Goal: Information Seeking & Learning: Learn about a topic

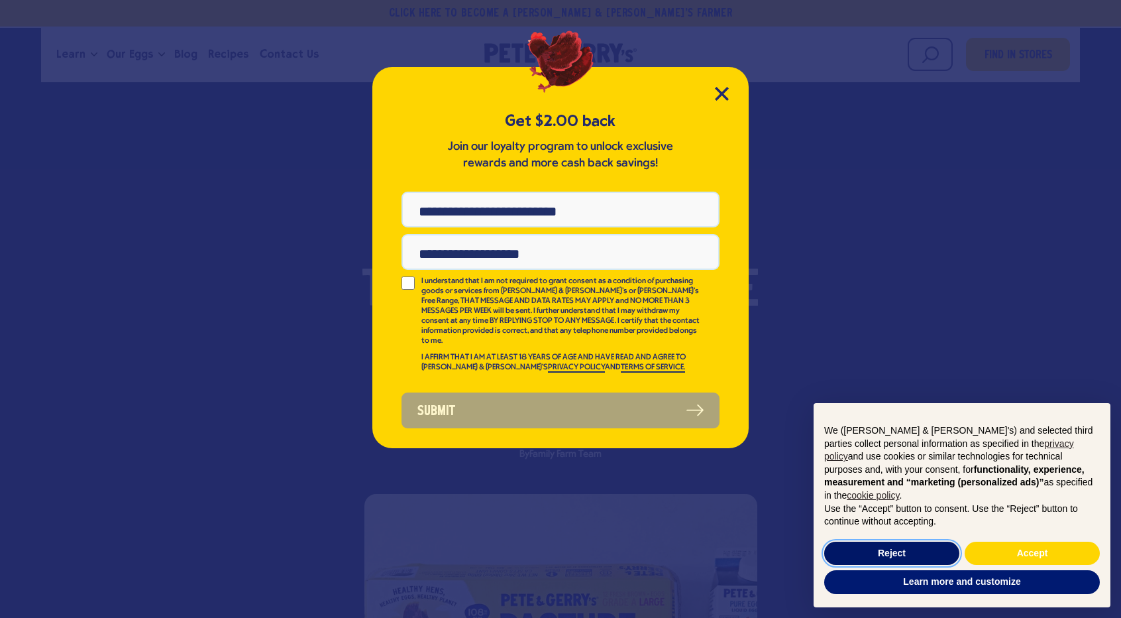
click at [914, 545] on button "Reject" at bounding box center [891, 553] width 135 height 24
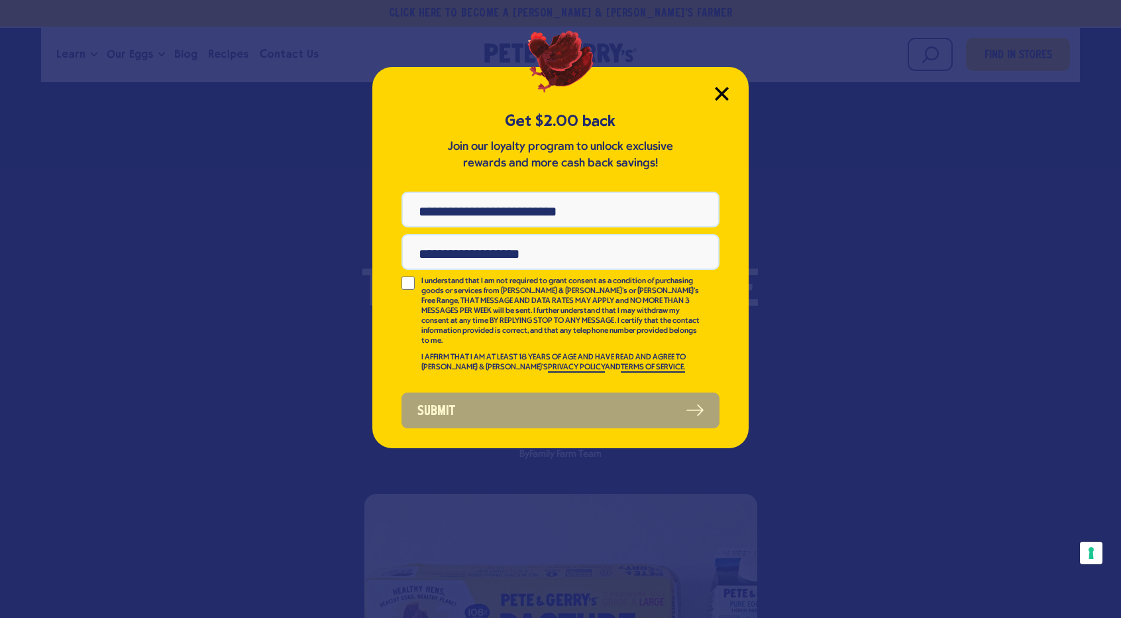
click at [724, 93] on icon "Close Modal" at bounding box center [722, 94] width 14 height 14
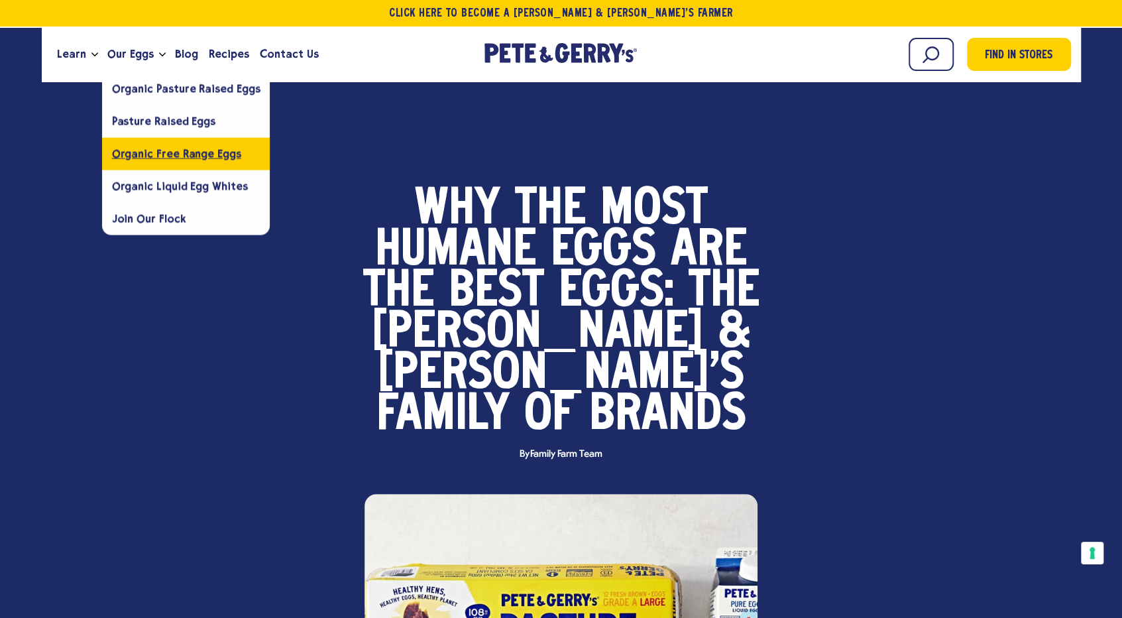
click at [166, 152] on span "Organic Free Range Eggs" at bounding box center [176, 153] width 129 height 13
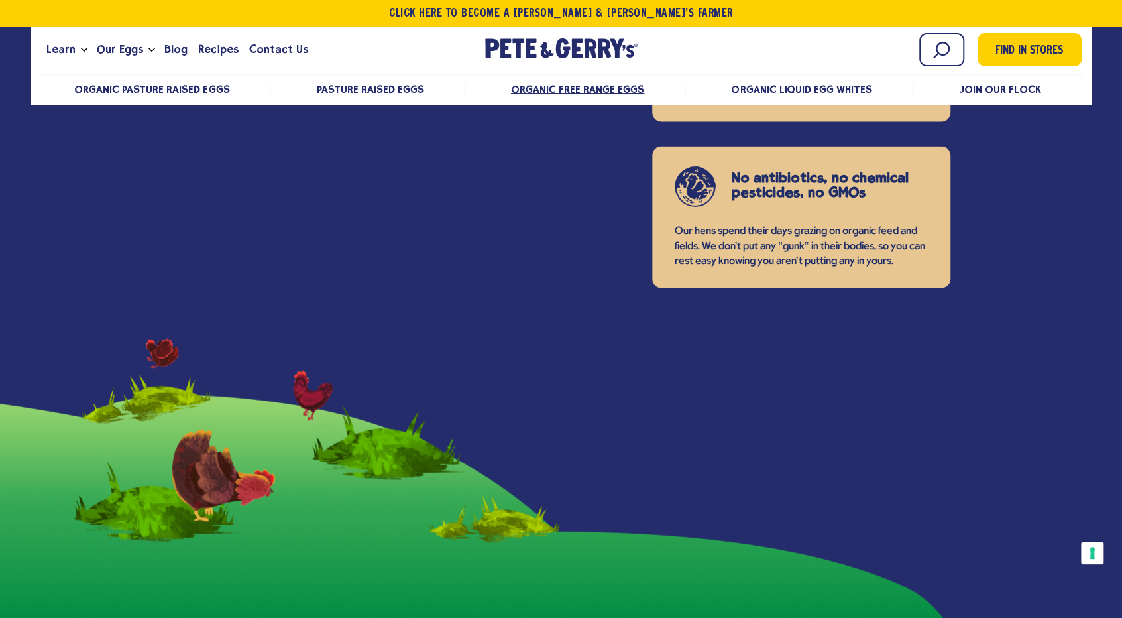
scroll to position [1910, 0]
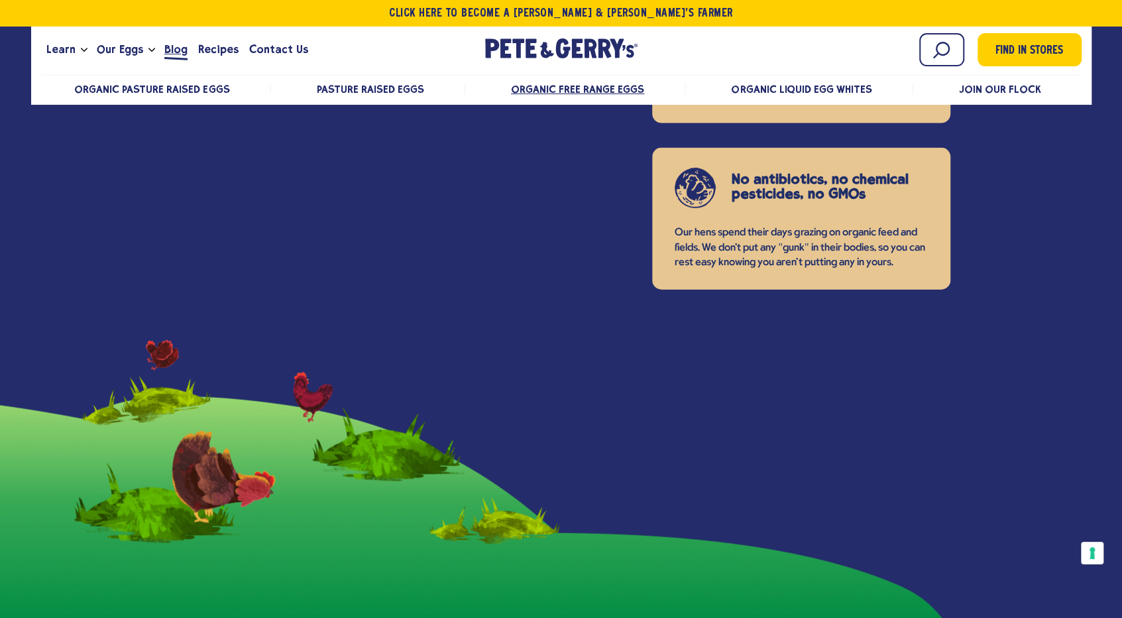
click at [177, 47] on span "Blog" at bounding box center [175, 49] width 23 height 17
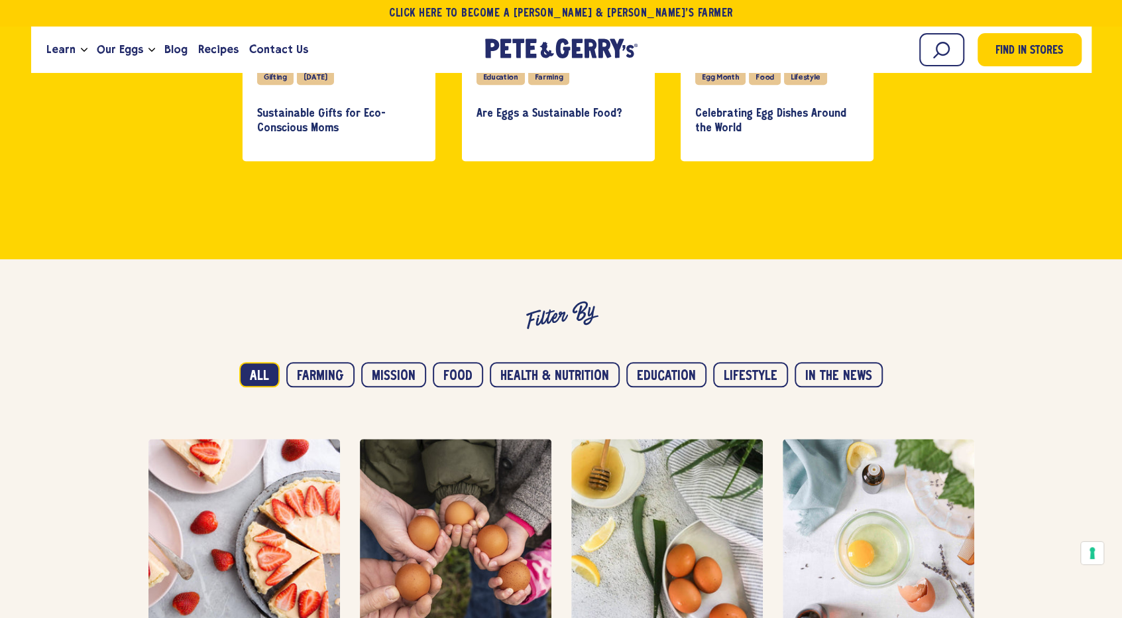
scroll to position [644, 0]
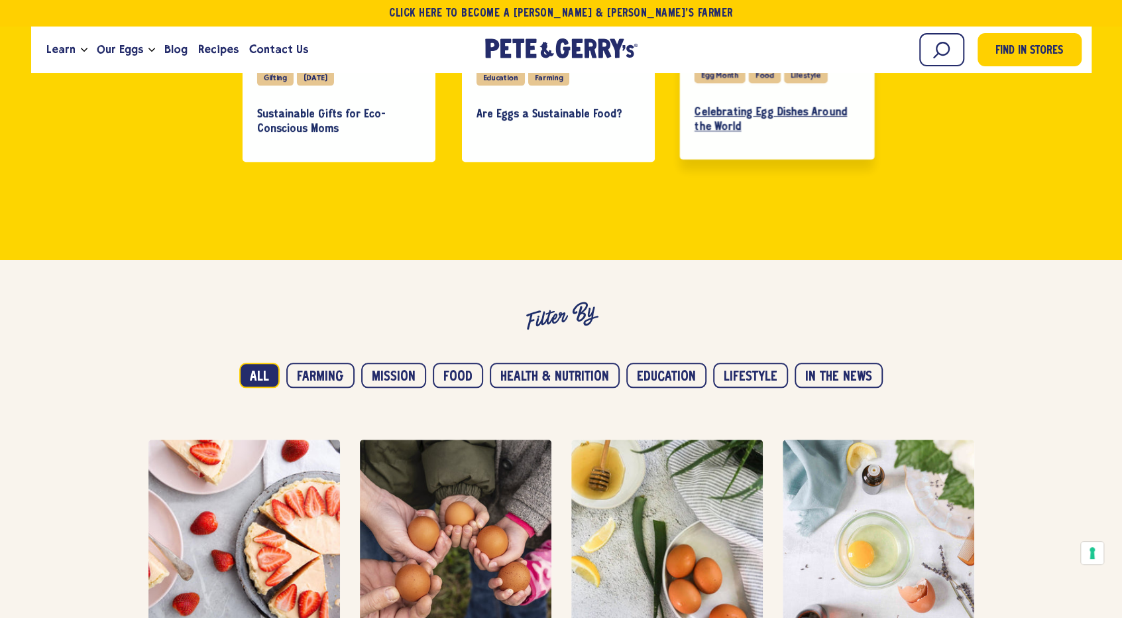
click at [794, 108] on h3 "Celebrating Egg Dishes Around the World" at bounding box center [776, 119] width 165 height 29
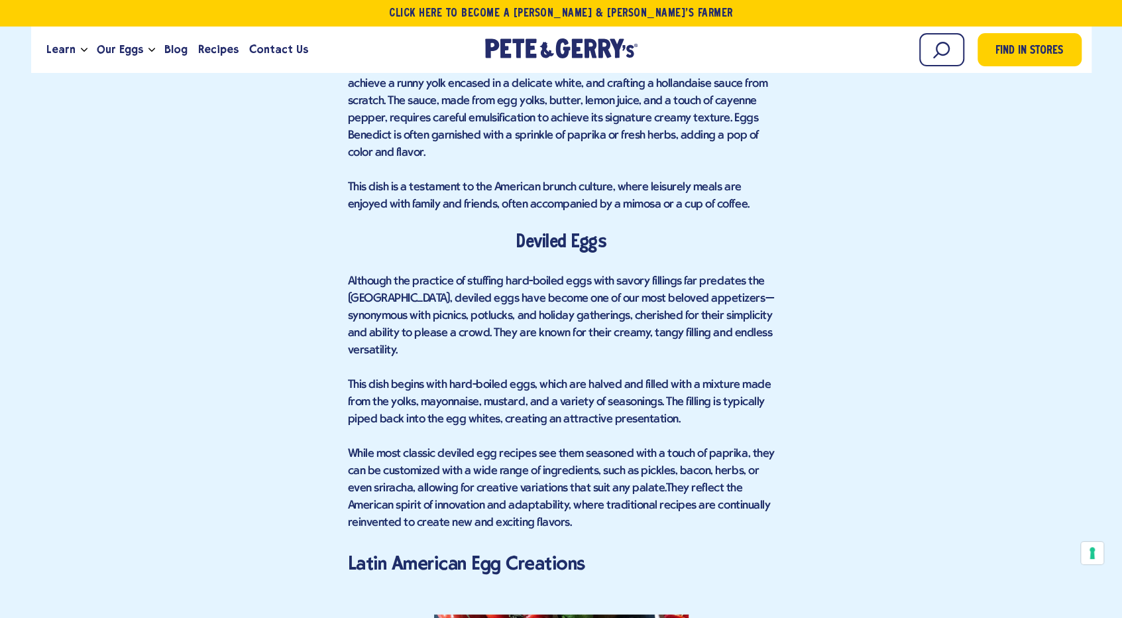
scroll to position [5439, 0]
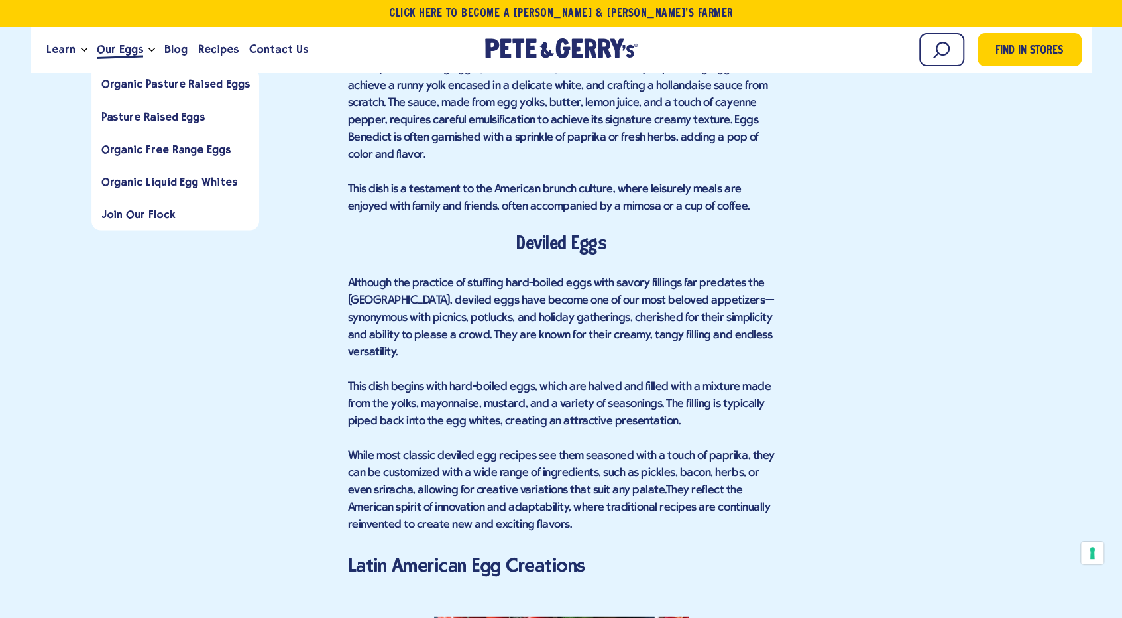
click at [113, 50] on span "Our Eggs" at bounding box center [120, 49] width 46 height 17
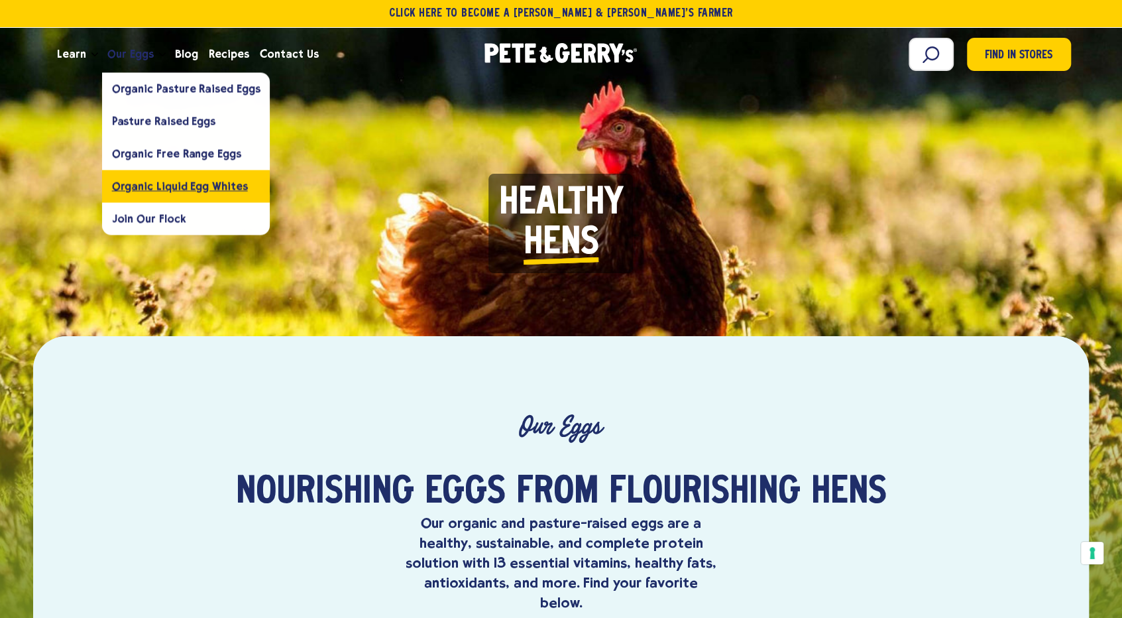
click at [152, 180] on span "Organic Liquid Egg Whites" at bounding box center [180, 186] width 136 height 13
